Goal: Task Accomplishment & Management: Manage account settings

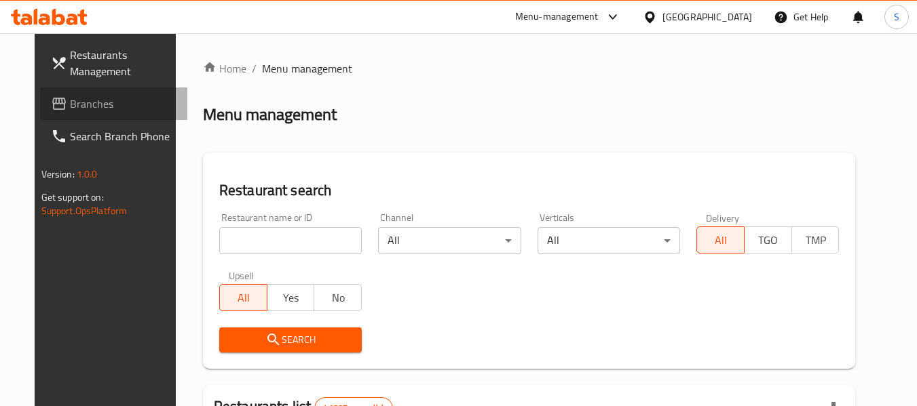
click at [111, 103] on span "Branches" at bounding box center [123, 104] width 107 height 16
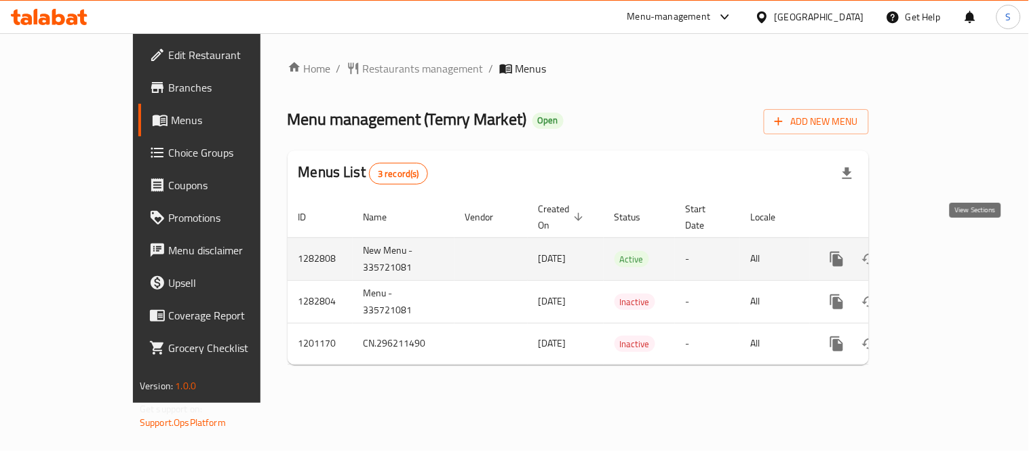
click at [951, 243] on link "enhanced table" at bounding box center [935, 259] width 33 height 33
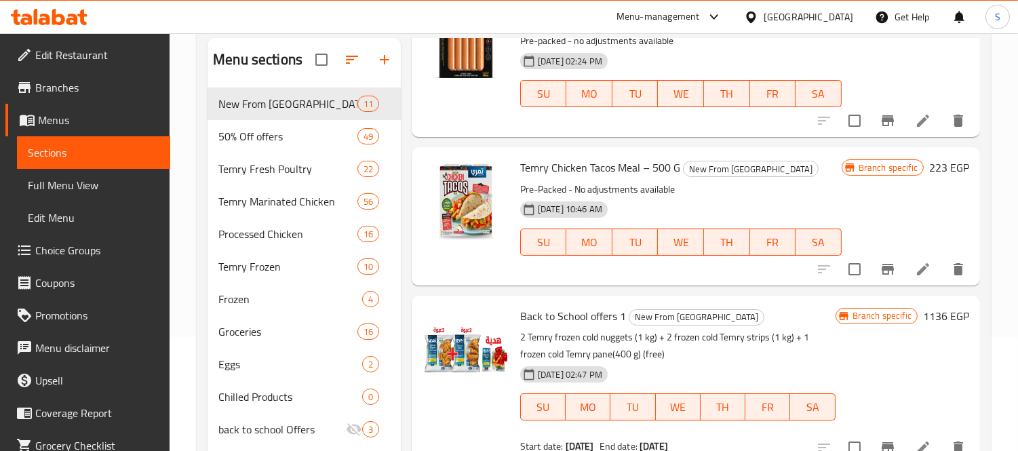
scroll to position [226, 0]
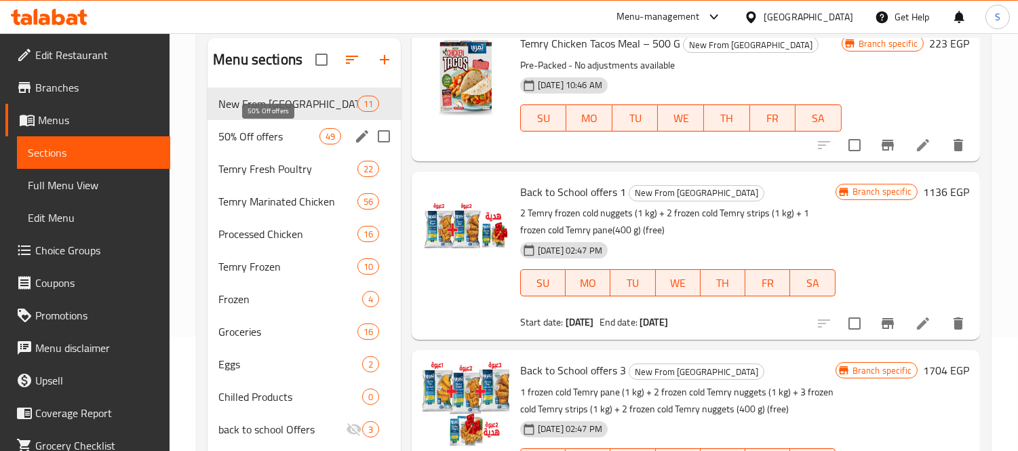
click at [292, 130] on span "50% Off offers" at bounding box center [268, 136] width 100 height 16
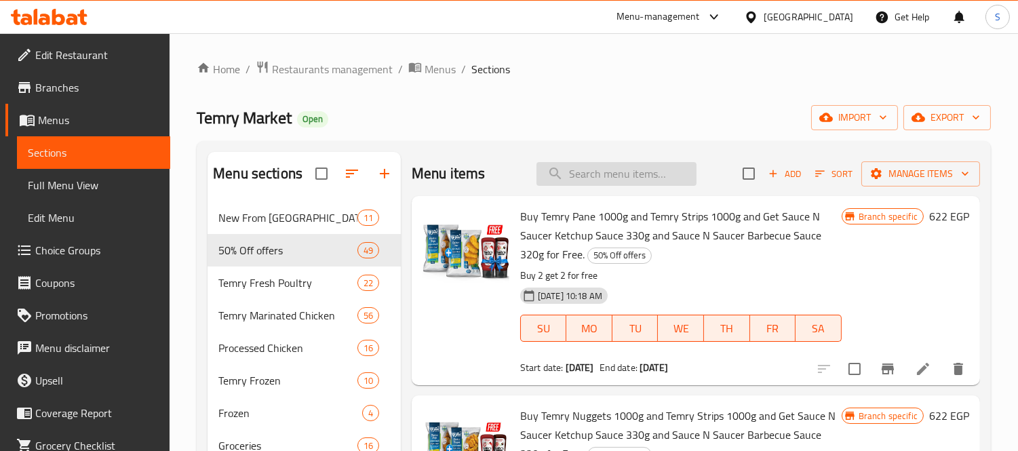
click at [618, 164] on input "search" at bounding box center [617, 174] width 160 height 24
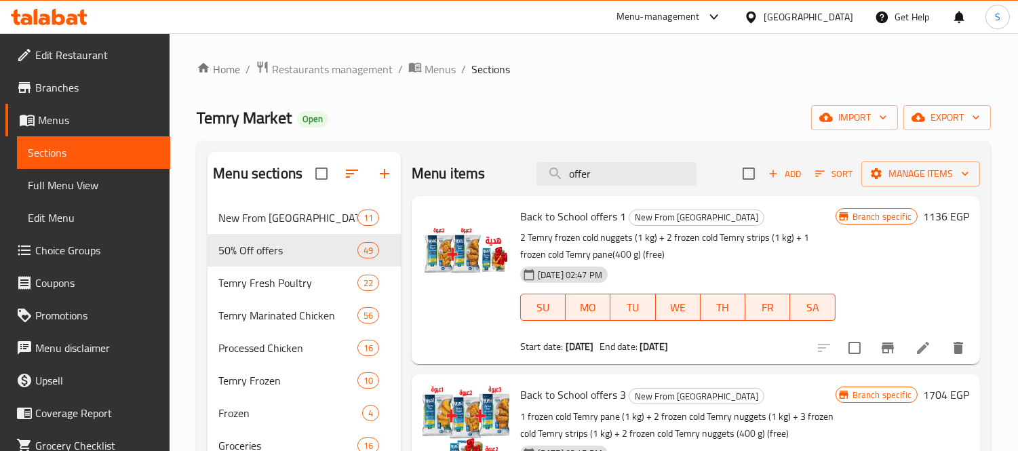
type input "offer"
click at [626, 128] on div "Temry Market Open import export" at bounding box center [594, 117] width 794 height 25
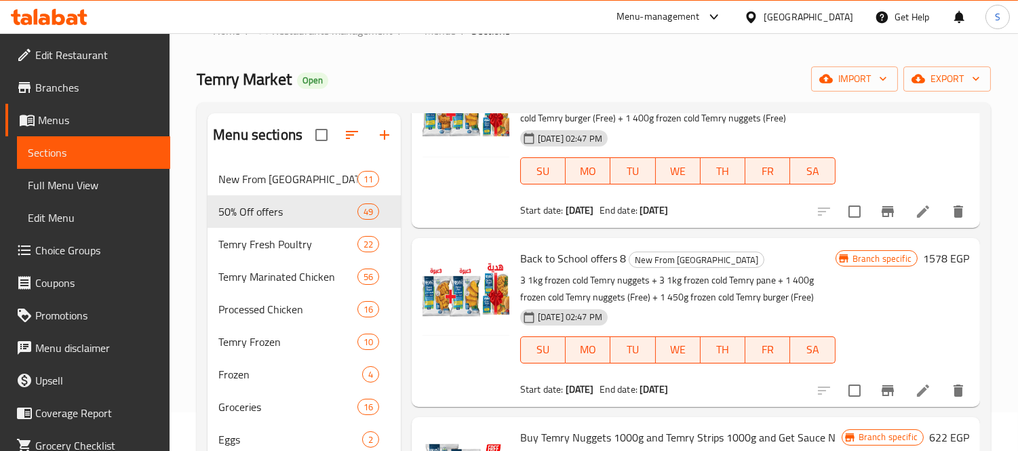
scroll to position [1206, 0]
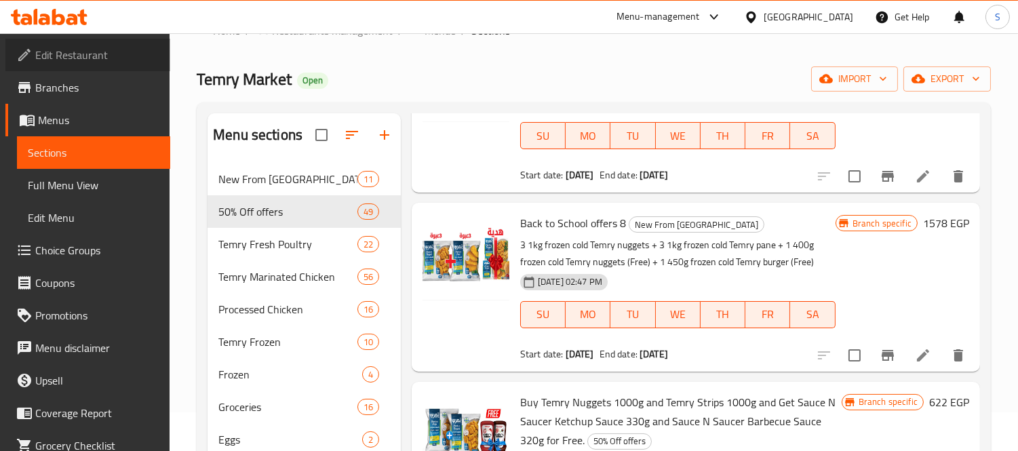
click at [98, 58] on span "Edit Restaurant" at bounding box center [97, 55] width 124 height 16
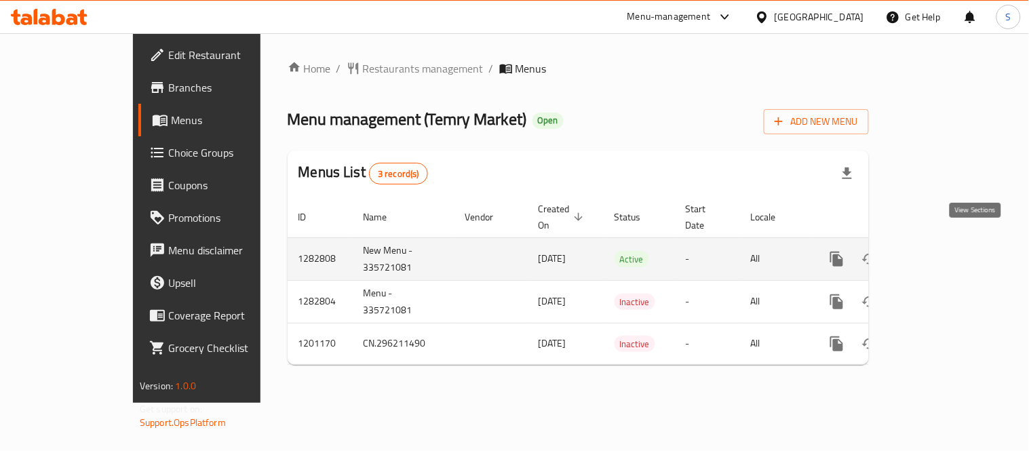
click at [943, 251] on icon "enhanced table" at bounding box center [935, 259] width 16 height 16
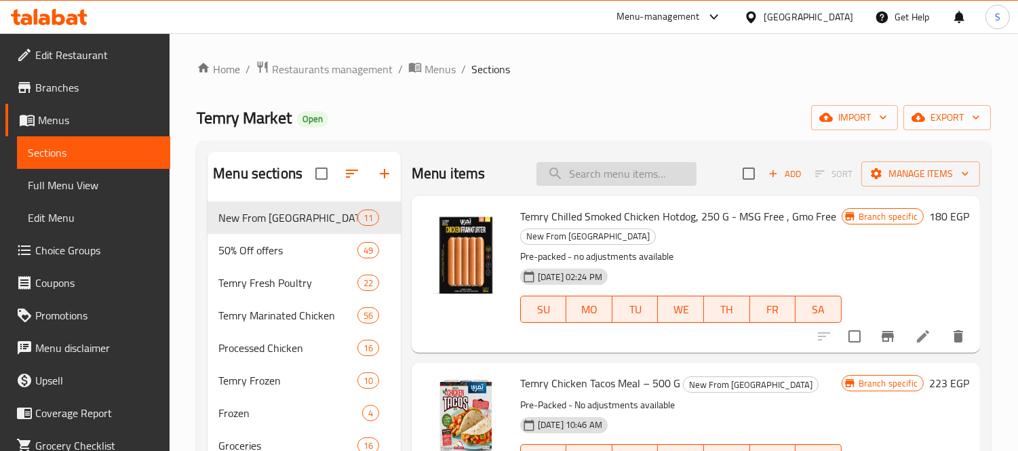
click at [587, 166] on input "search" at bounding box center [617, 174] width 160 height 24
paste input "Back to School offers 1"
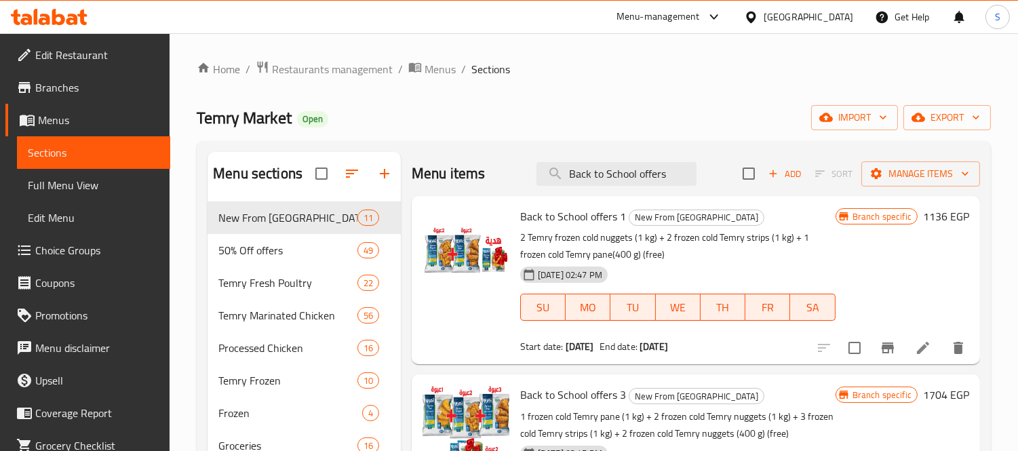
type input "Back to School offers"
click at [115, 189] on span "Full Menu View" at bounding box center [94, 185] width 132 height 16
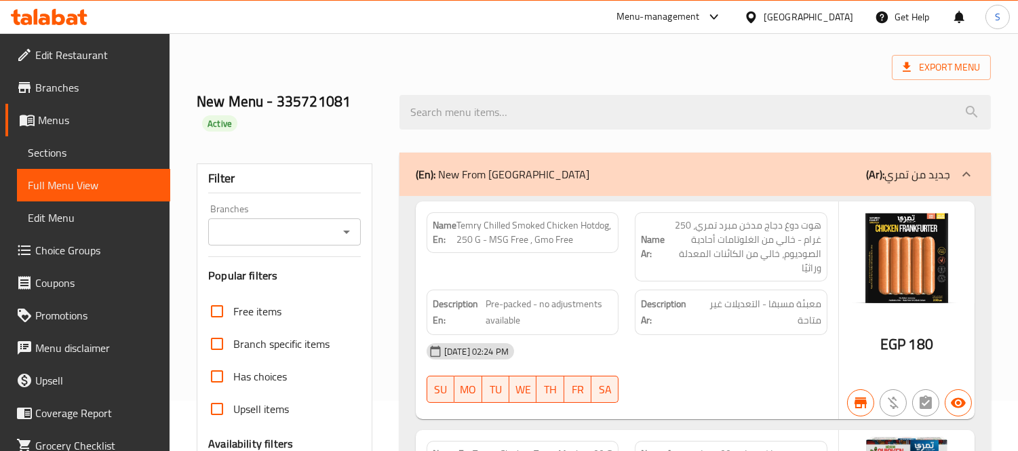
scroll to position [75, 0]
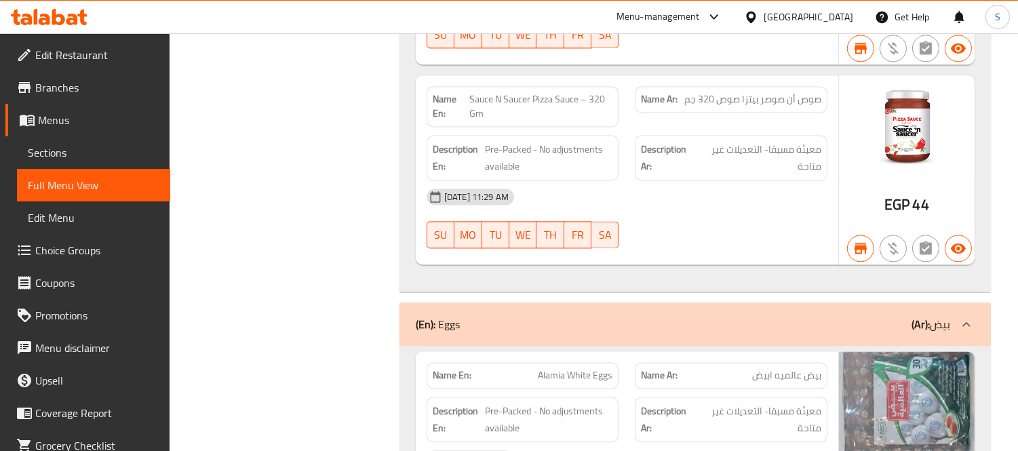
scroll to position [42379, 0]
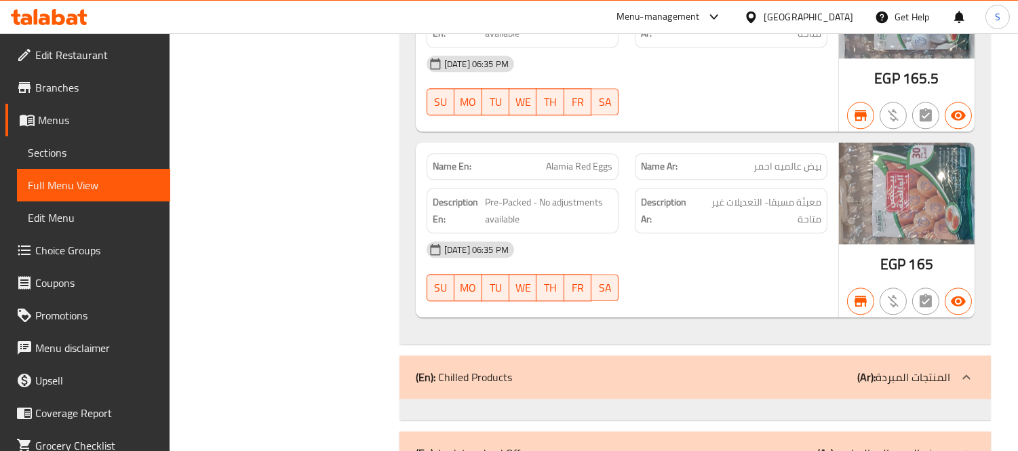
click at [957, 437] on div at bounding box center [967, 453] width 33 height 33
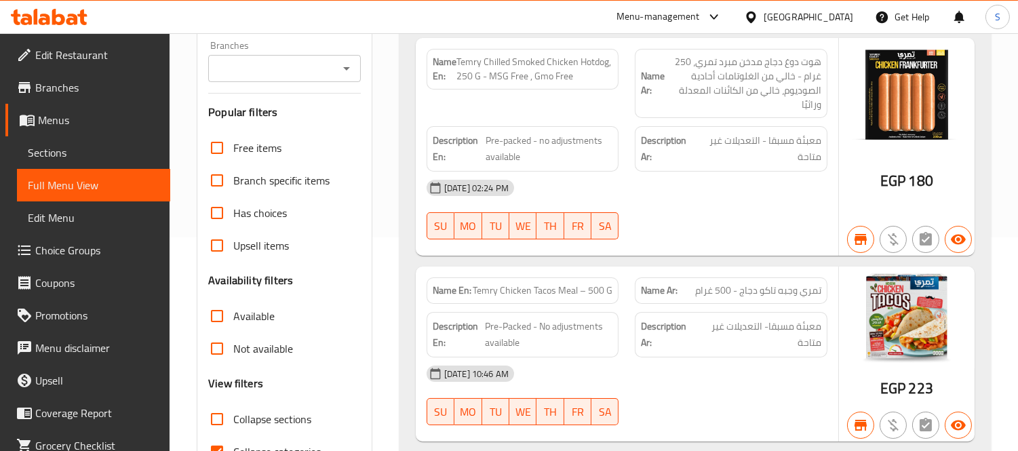
scroll to position [301, 0]
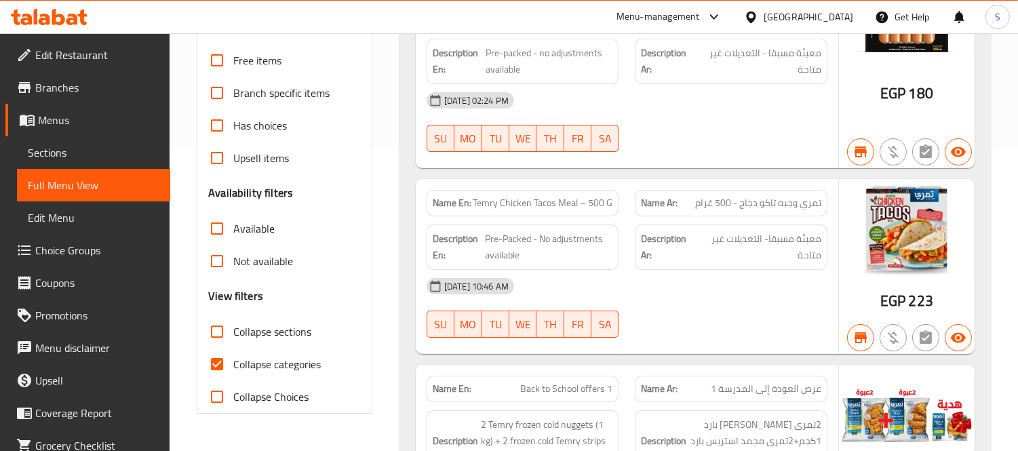
click at [247, 334] on span "Collapse sections" at bounding box center [272, 332] width 78 height 16
click at [233, 334] on input "Collapse sections" at bounding box center [217, 331] width 33 height 33
checkbox input "true"
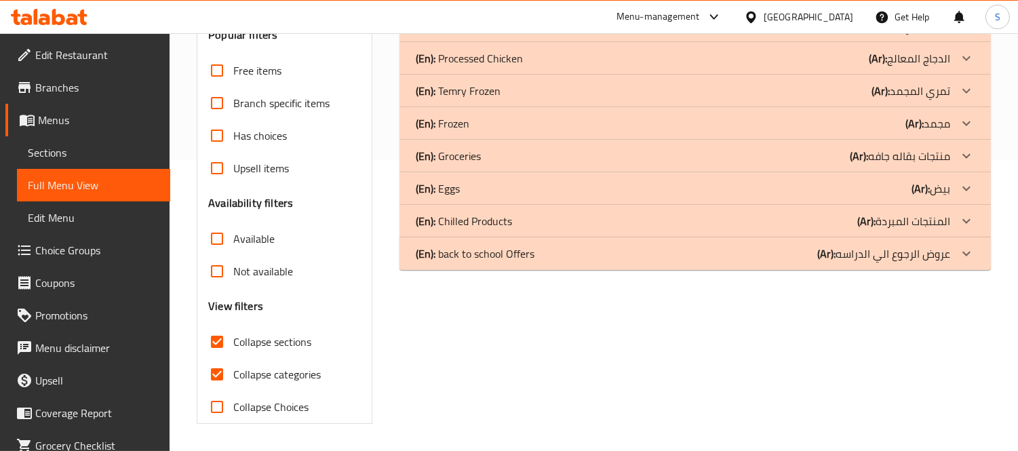
scroll to position [290, 0]
click at [262, 370] on span "Collapse categories" at bounding box center [277, 375] width 88 height 16
click at [233, 370] on input "Collapse categories" at bounding box center [217, 375] width 33 height 33
checkbox input "false"
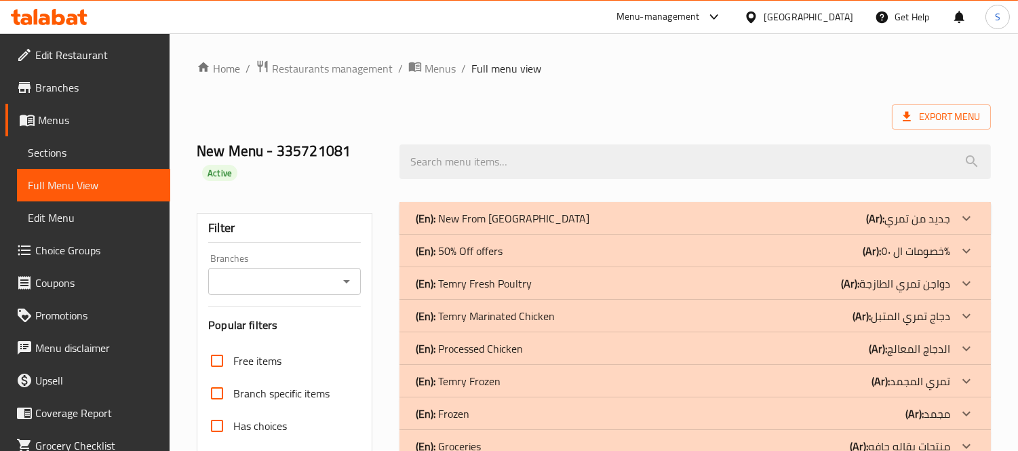
scroll to position [0, 0]
click at [497, 217] on p "(En): New From Temry" at bounding box center [503, 219] width 174 height 16
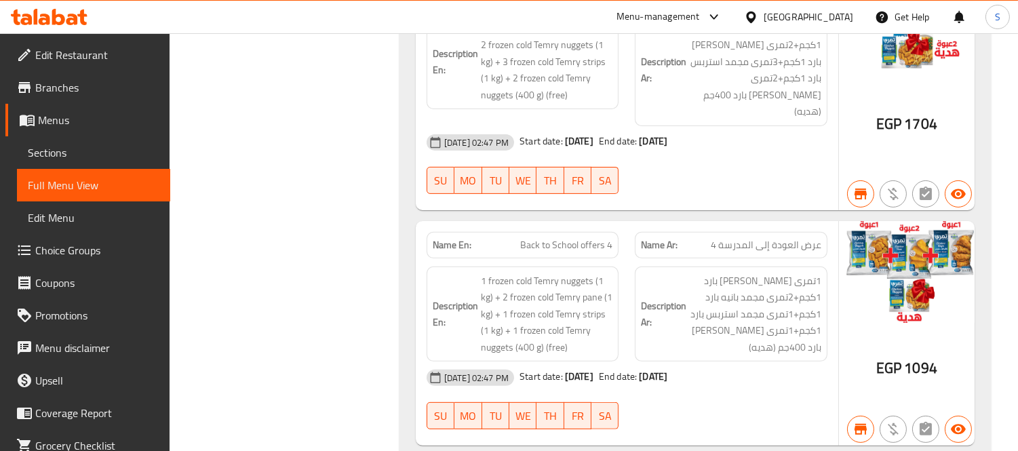
scroll to position [917, 0]
click at [98, 163] on link "Sections" at bounding box center [93, 152] width 153 height 33
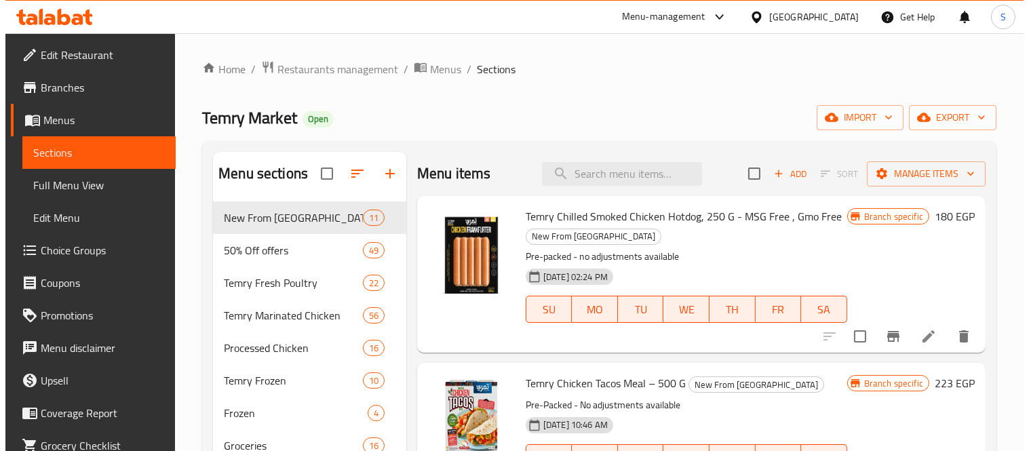
scroll to position [1404, 0]
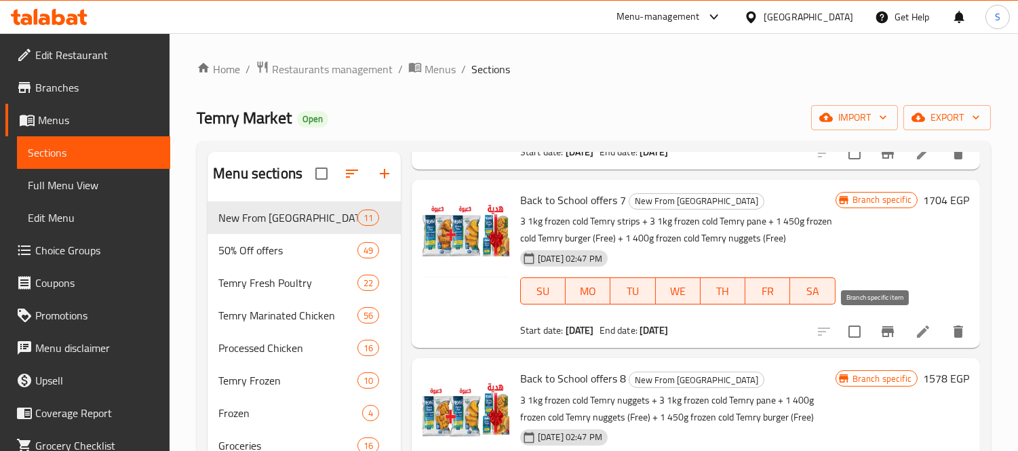
click at [880, 335] on icon "Branch-specific-item" at bounding box center [888, 332] width 16 height 16
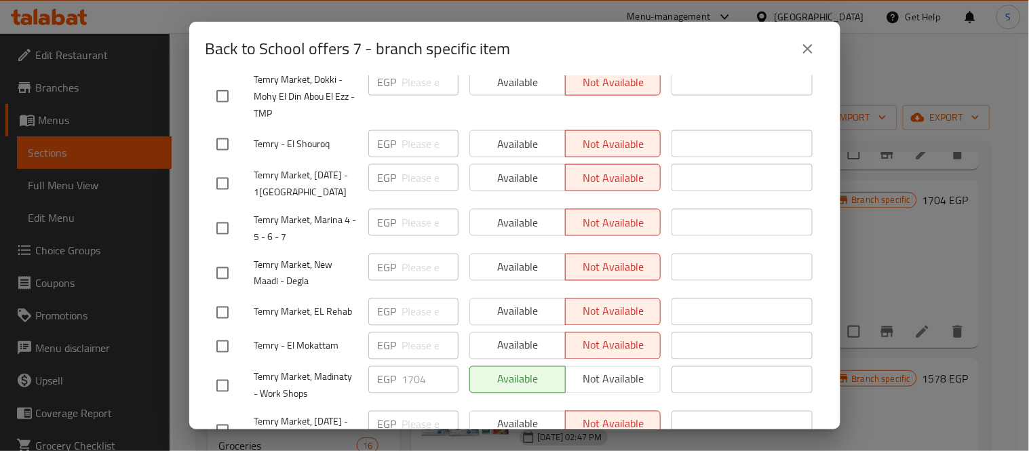
scroll to position [555, 0]
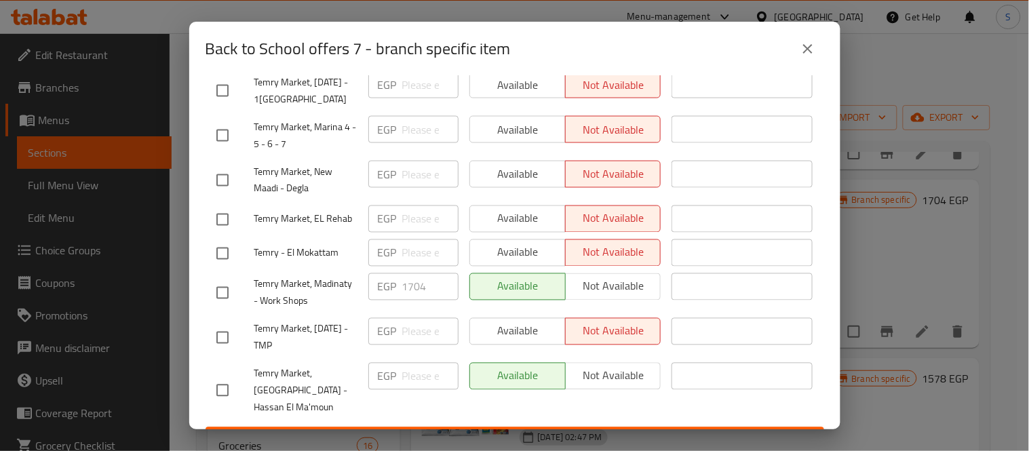
click at [326, 276] on span "Temry Market, Madinaty - Work Shops" at bounding box center [305, 293] width 103 height 34
click at [327, 276] on span "Temry Market, Madinaty - Work Shops" at bounding box center [305, 293] width 103 height 34
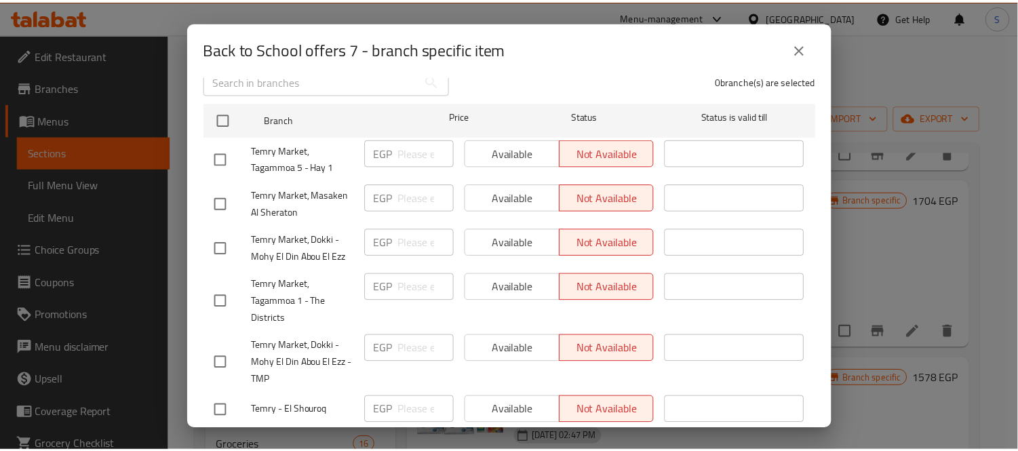
scroll to position [377, 0]
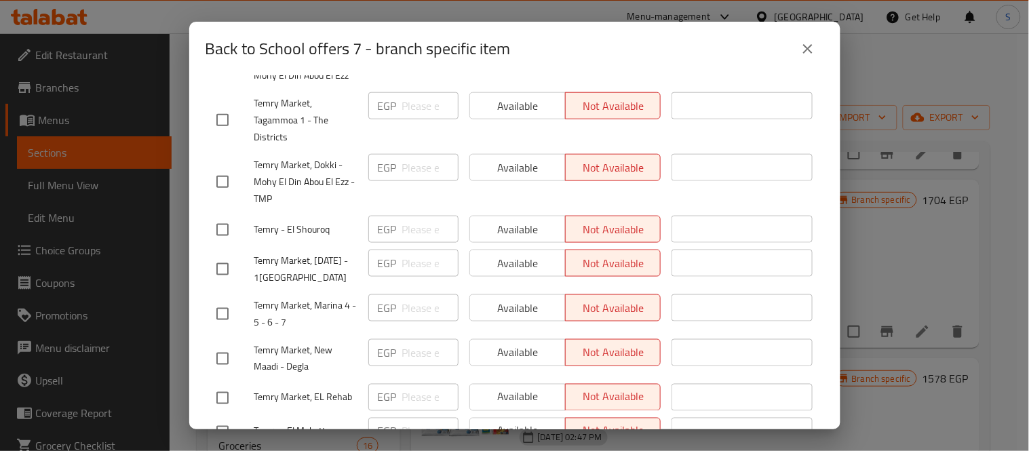
drag, startPoint x: 825, startPoint y: 47, endPoint x: 813, endPoint y: 51, distance: 12.7
click at [824, 48] on div "Back to School offers 7 - branch specific item" at bounding box center [514, 49] width 651 height 54
click at [808, 50] on icon "close" at bounding box center [808, 49] width 16 height 16
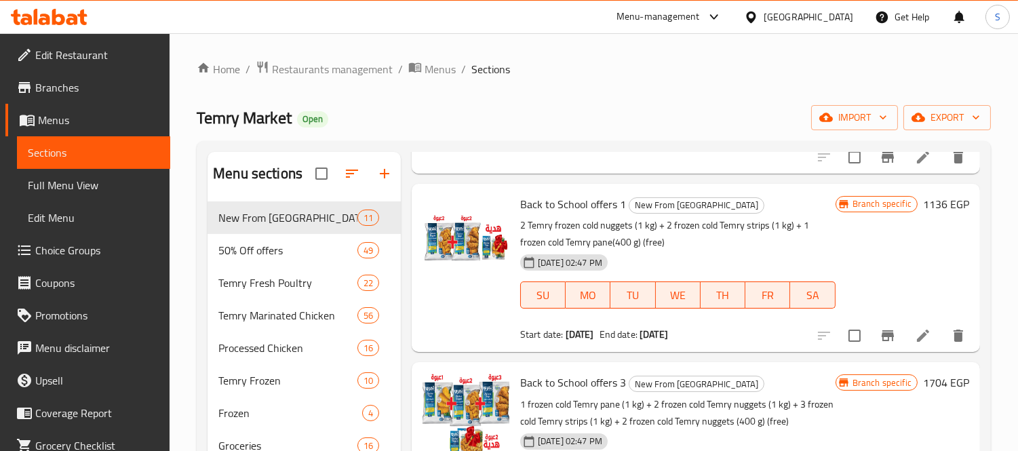
scroll to position [301, 0]
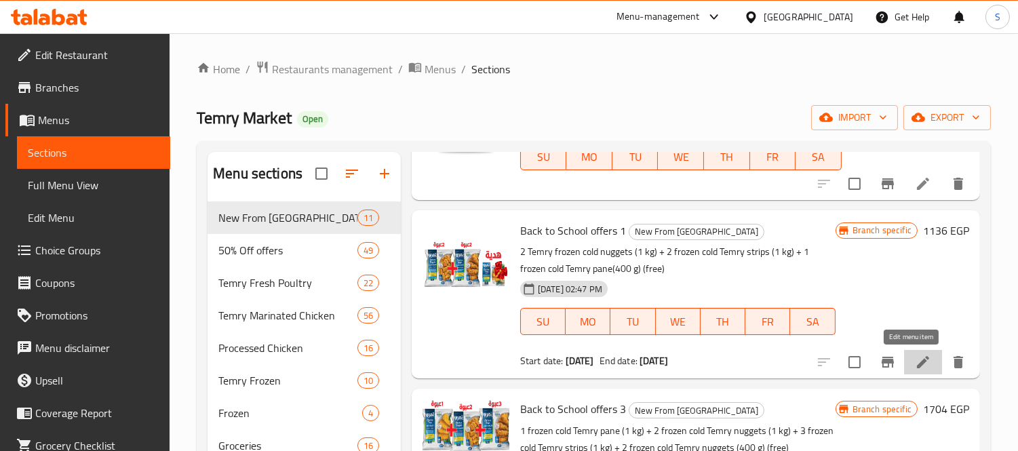
click at [917, 363] on icon at bounding box center [923, 362] width 12 height 12
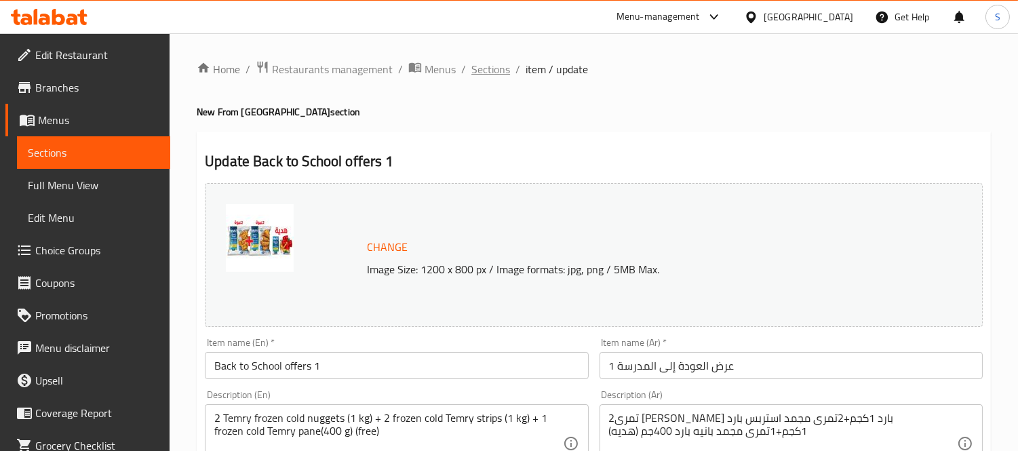
click at [485, 77] on span "Sections" at bounding box center [491, 69] width 39 height 16
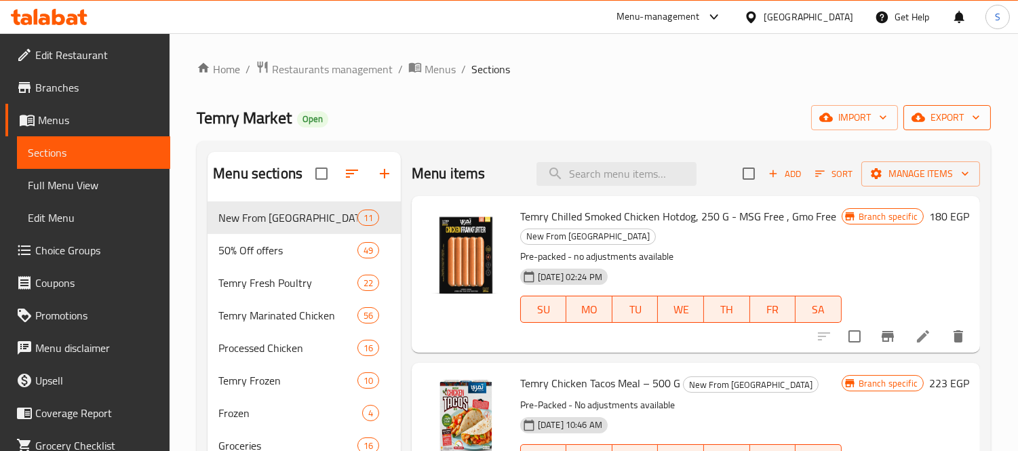
click at [944, 117] on span "export" at bounding box center [948, 117] width 66 height 17
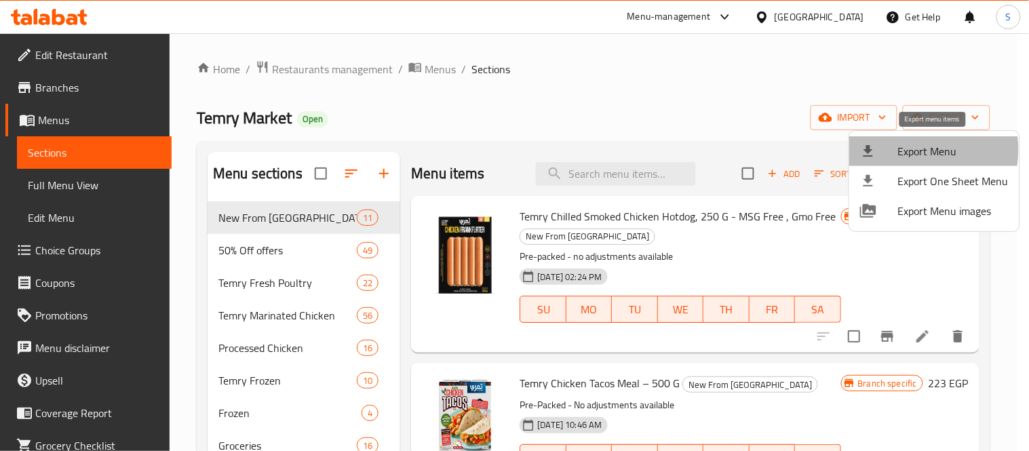
click at [906, 150] on span "Export Menu" at bounding box center [953, 151] width 111 height 16
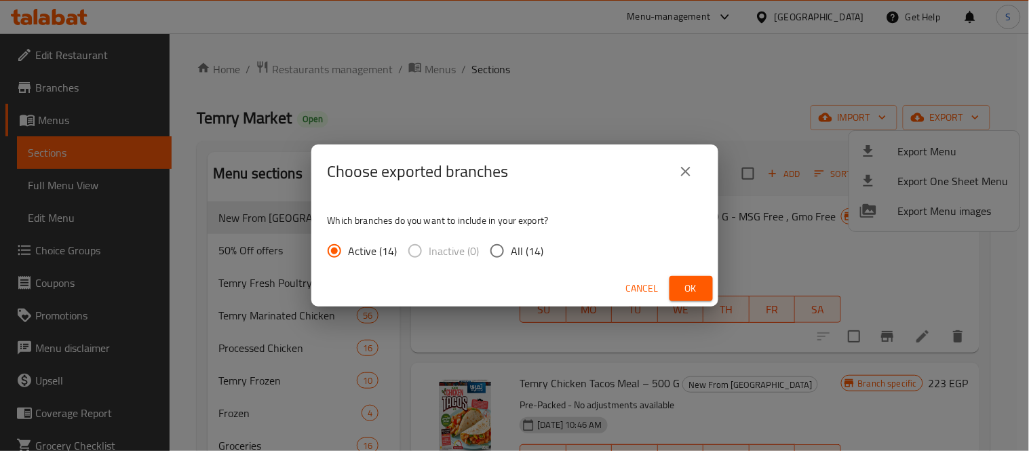
click at [512, 252] on span "All (14)" at bounding box center [528, 251] width 33 height 16
click at [512, 252] on input "All (14)" at bounding box center [497, 251] width 28 height 28
radio input "true"
click at [680, 293] on span "Ok" at bounding box center [691, 288] width 22 height 17
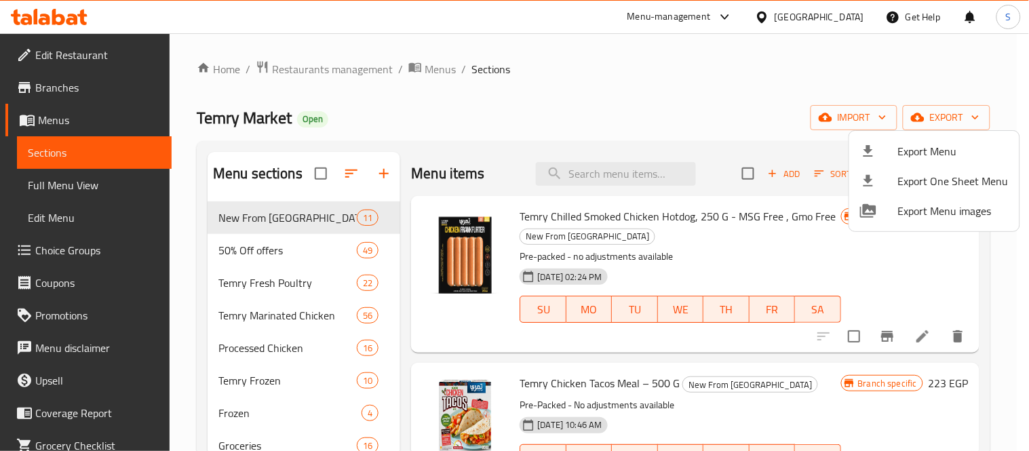
click at [643, 96] on div at bounding box center [514, 225] width 1029 height 451
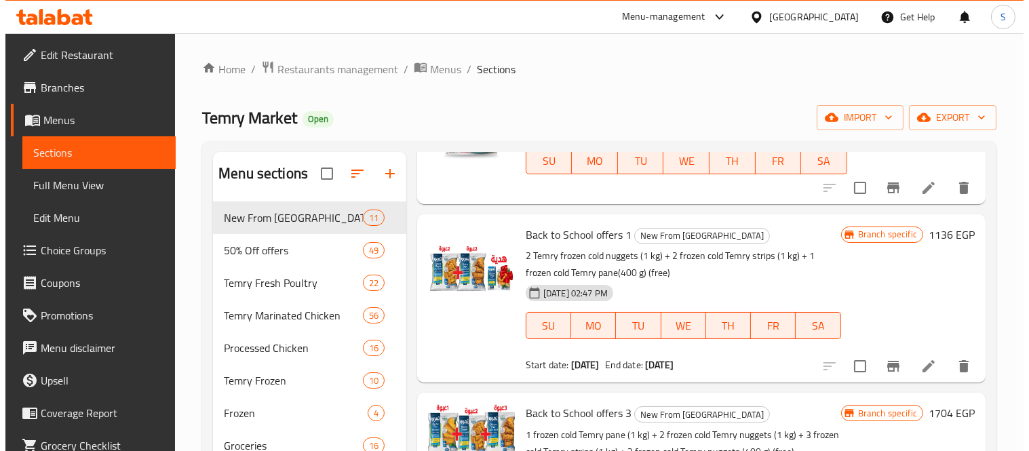
scroll to position [301, 0]
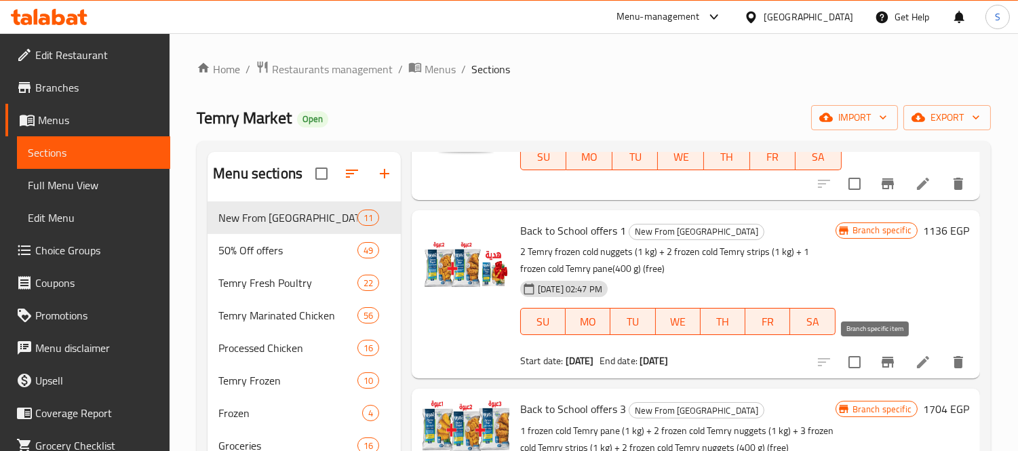
click at [880, 364] on icon "Branch-specific-item" at bounding box center [888, 362] width 16 height 16
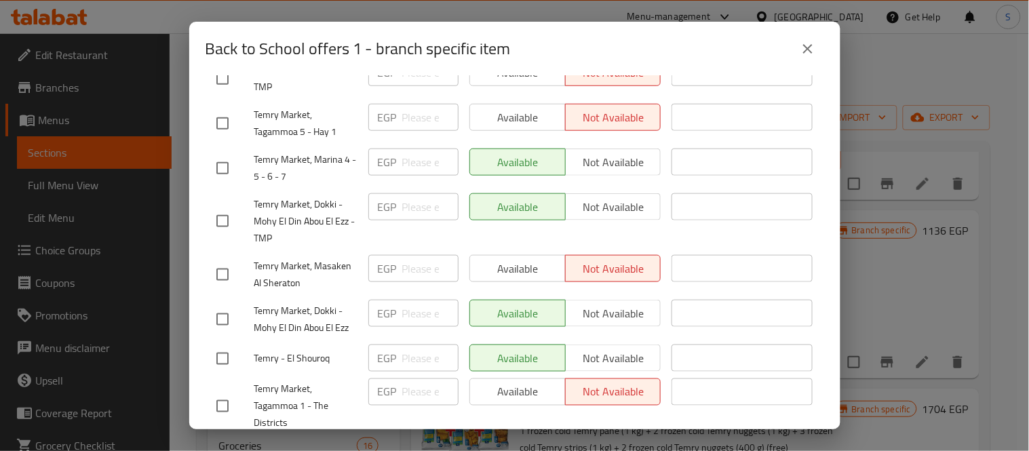
scroll to position [329, 0]
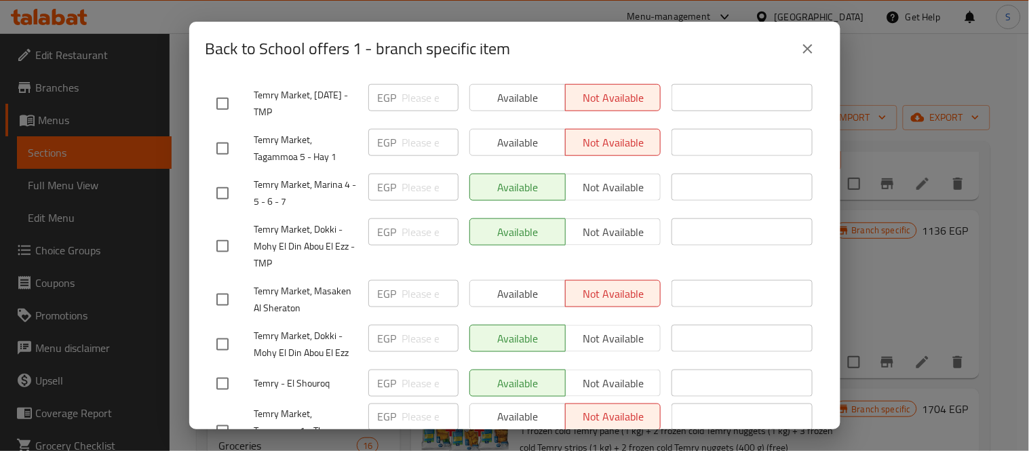
click at [356, 213] on div "Temry Market, Dokki - Mohy El Din Abou El Ezz - TMP" at bounding box center [287, 246] width 152 height 67
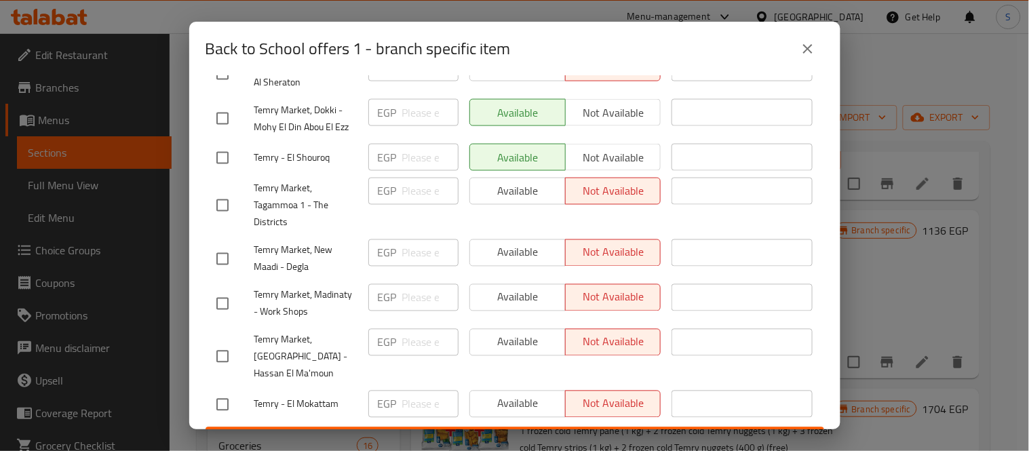
click at [497, 335] on div "Available Not available" at bounding box center [565, 342] width 192 height 27
click at [220, 347] on input "checkbox" at bounding box center [222, 357] width 28 height 28
checkbox input "true"
click at [527, 342] on button "Available" at bounding box center [517, 342] width 96 height 27
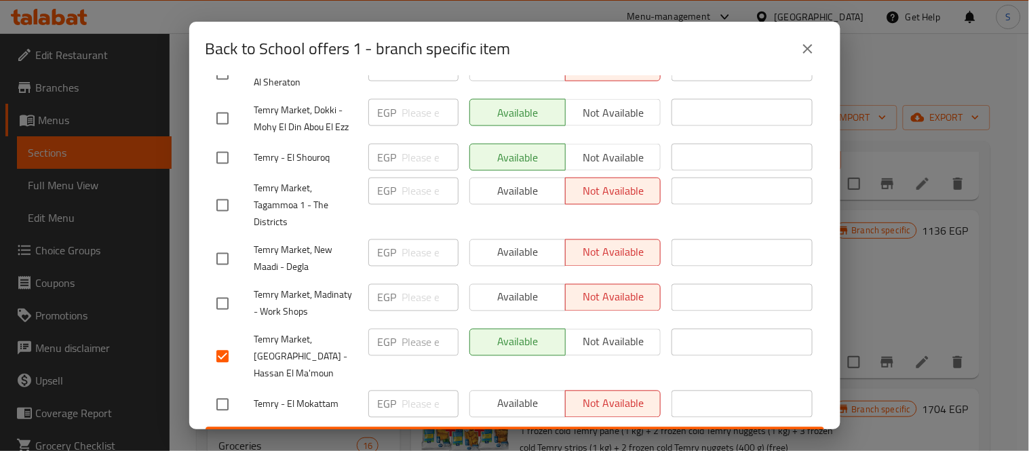
click at [512, 431] on span "Save" at bounding box center [514, 439] width 597 height 17
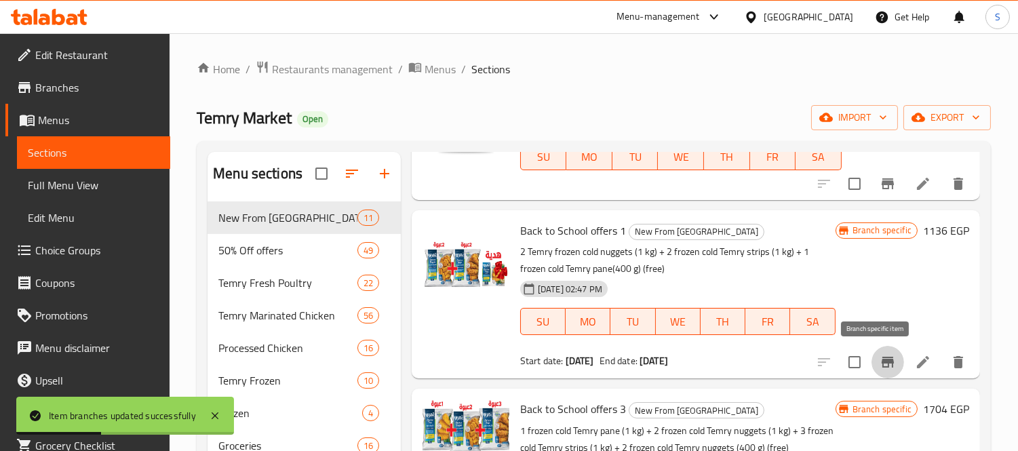
click at [882, 361] on icon "Branch-specific-item" at bounding box center [888, 362] width 12 height 11
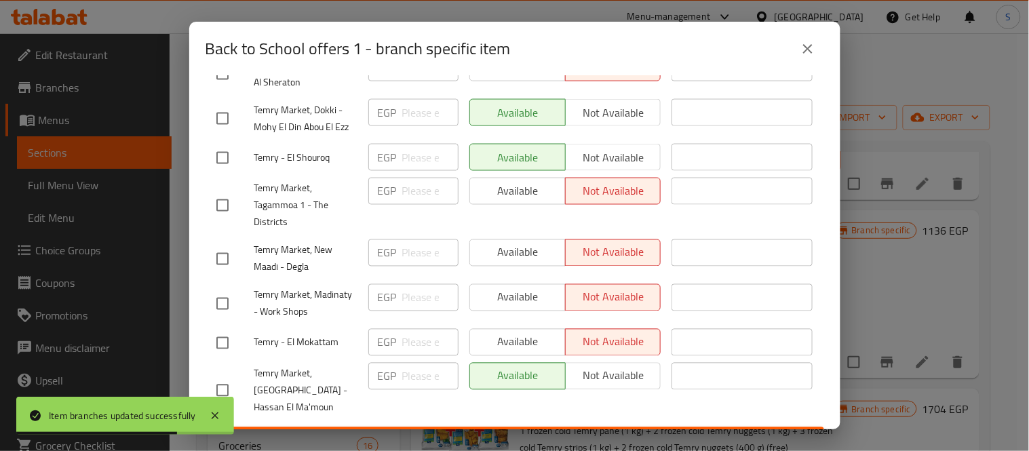
click at [795, 50] on button "close" at bounding box center [808, 49] width 33 height 33
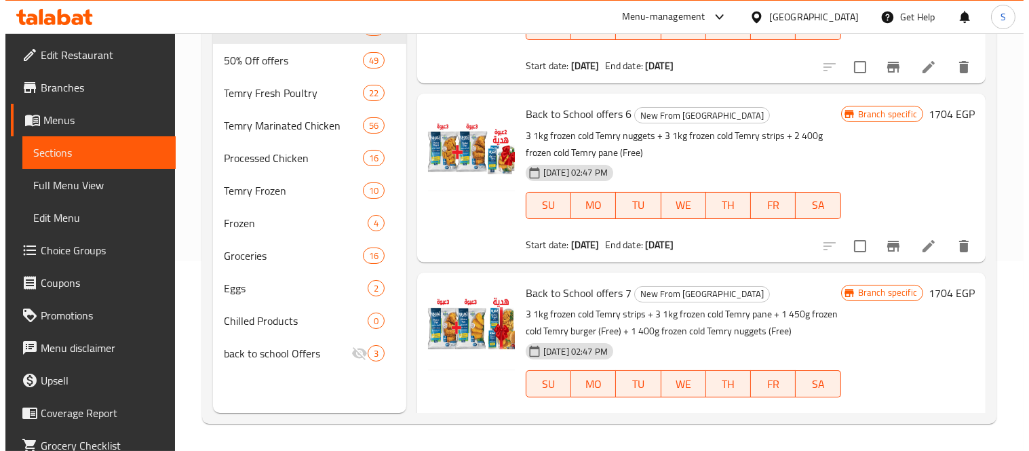
scroll to position [1130, 0]
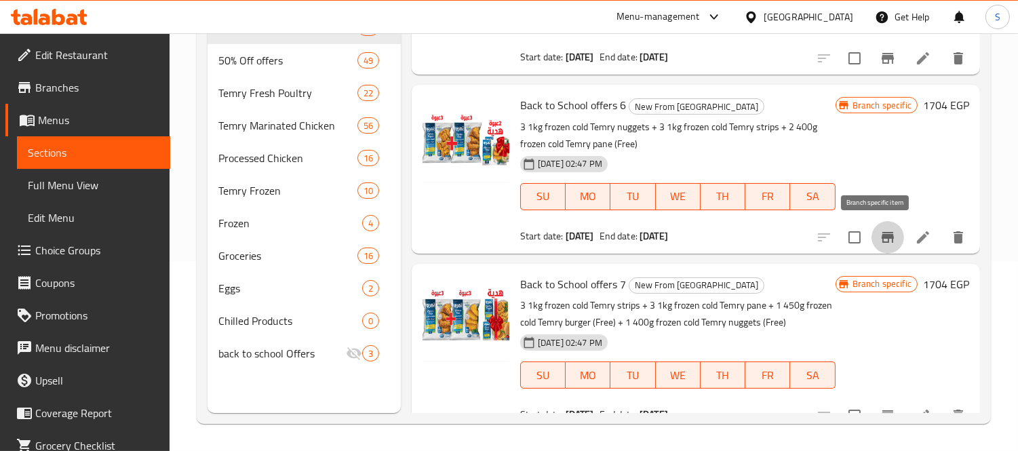
click at [880, 233] on icon "Branch-specific-item" at bounding box center [888, 237] width 16 height 16
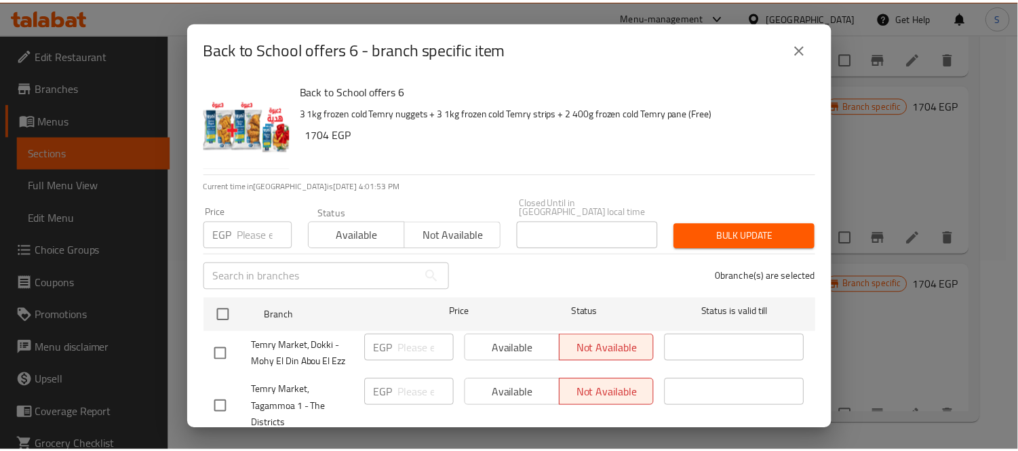
scroll to position [555, 0]
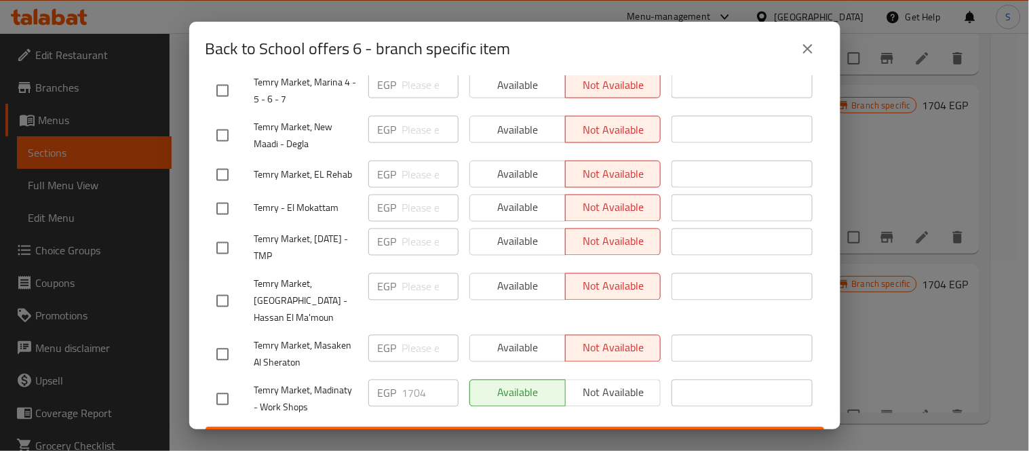
click at [231, 287] on input "checkbox" at bounding box center [222, 301] width 28 height 28
checkbox input "true"
click at [490, 278] on span "Available" at bounding box center [518, 287] width 85 height 20
click at [517, 431] on span "Save" at bounding box center [514, 439] width 597 height 17
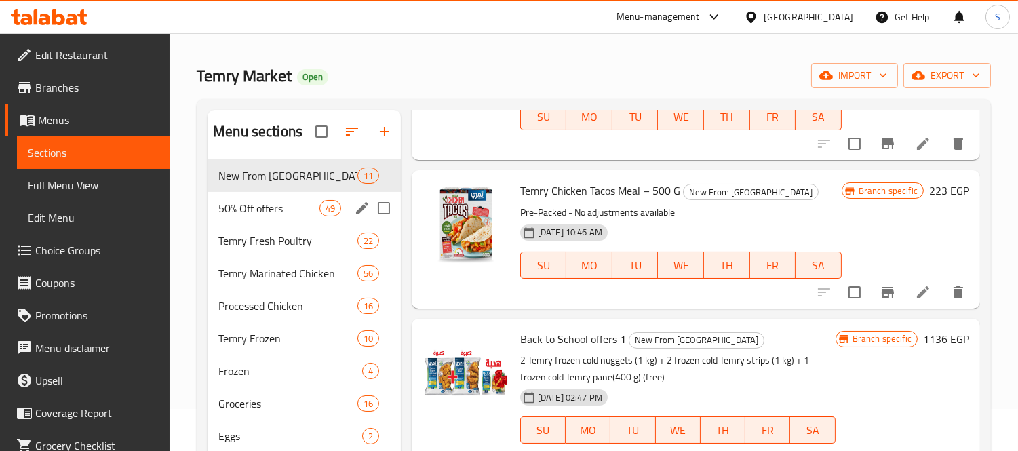
scroll to position [39, 0]
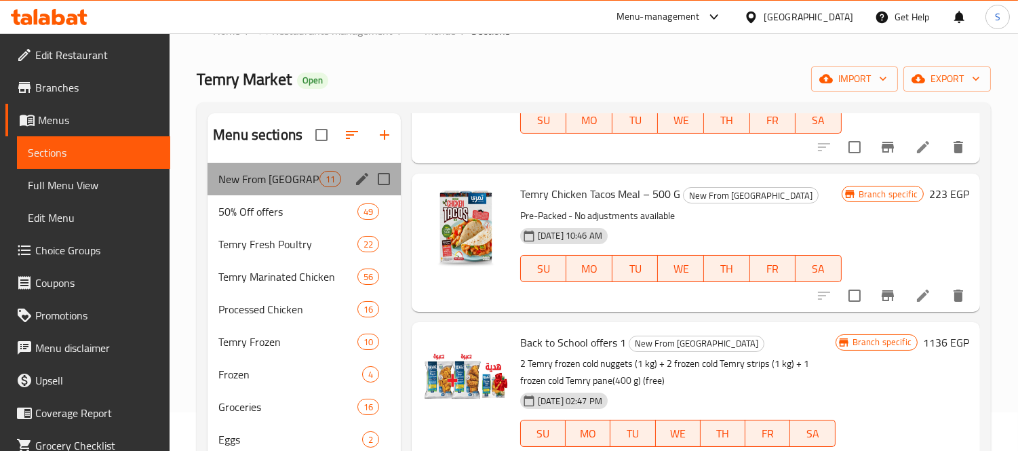
click at [324, 170] on div "New From [GEOGRAPHIC_DATA] 11" at bounding box center [304, 179] width 193 height 33
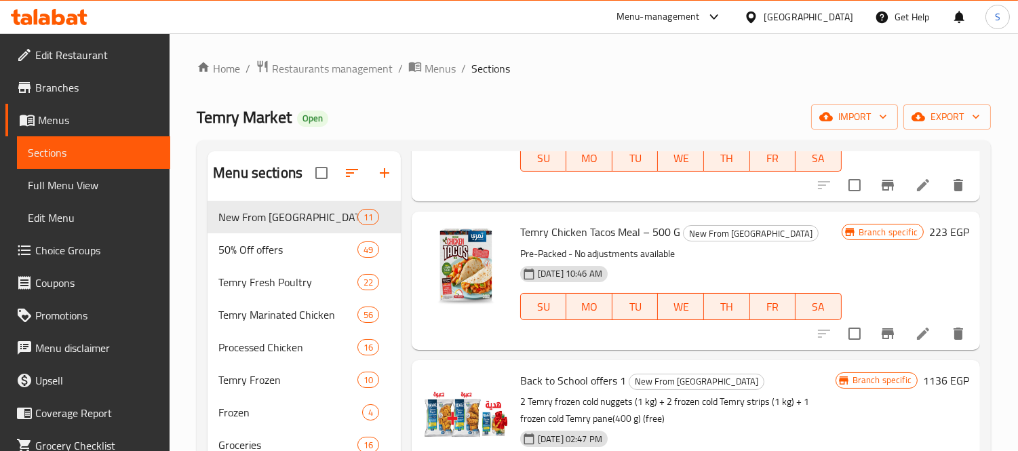
scroll to position [0, 0]
click at [305, 66] on span "Restaurants management" at bounding box center [332, 69] width 121 height 16
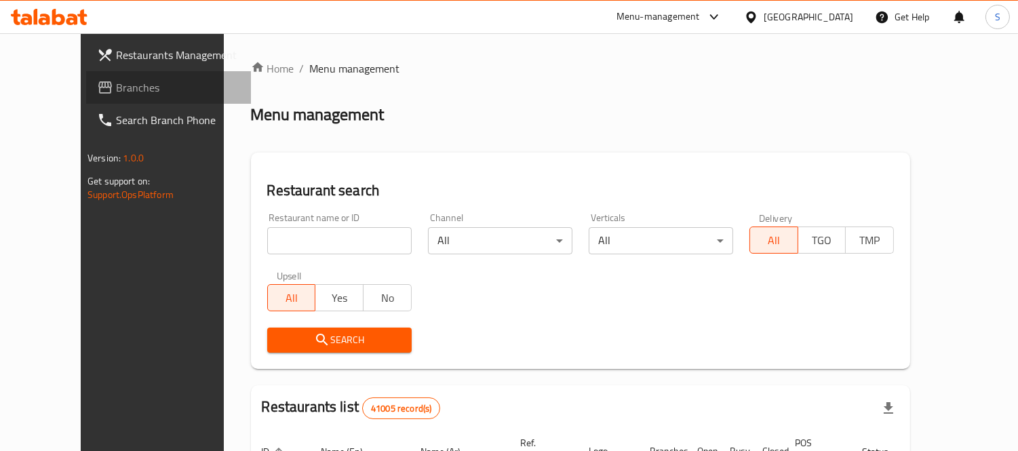
click at [116, 80] on span "Branches" at bounding box center [178, 87] width 124 height 16
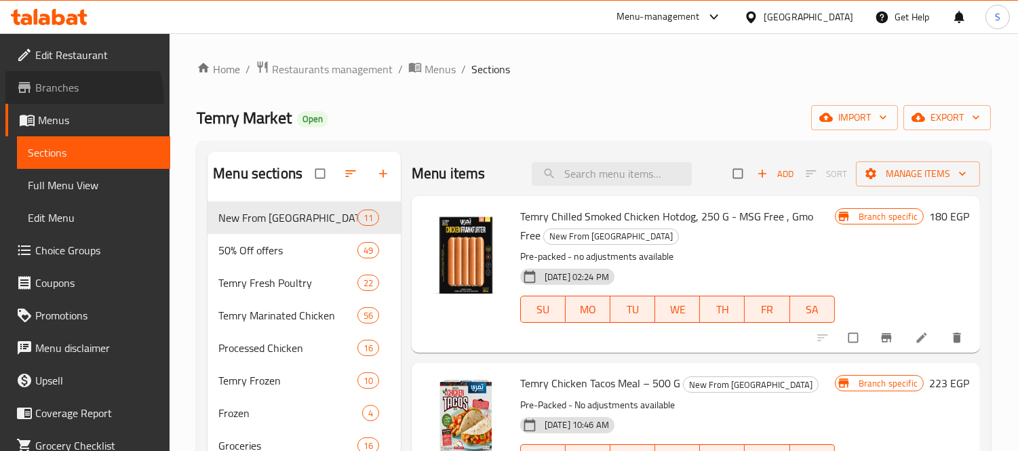
click at [73, 98] on link "Branches" at bounding box center [87, 87] width 165 height 33
